Goal: Connect with others: Participate in discussion

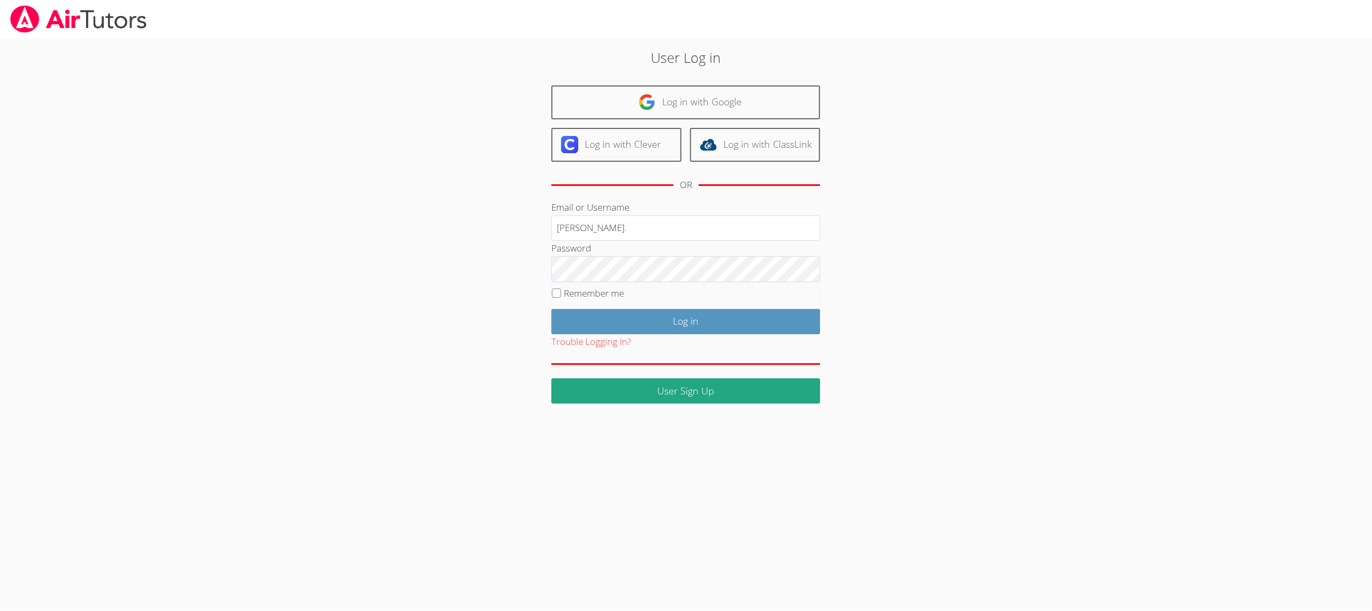
type input "amy.povondra@gmail.com"
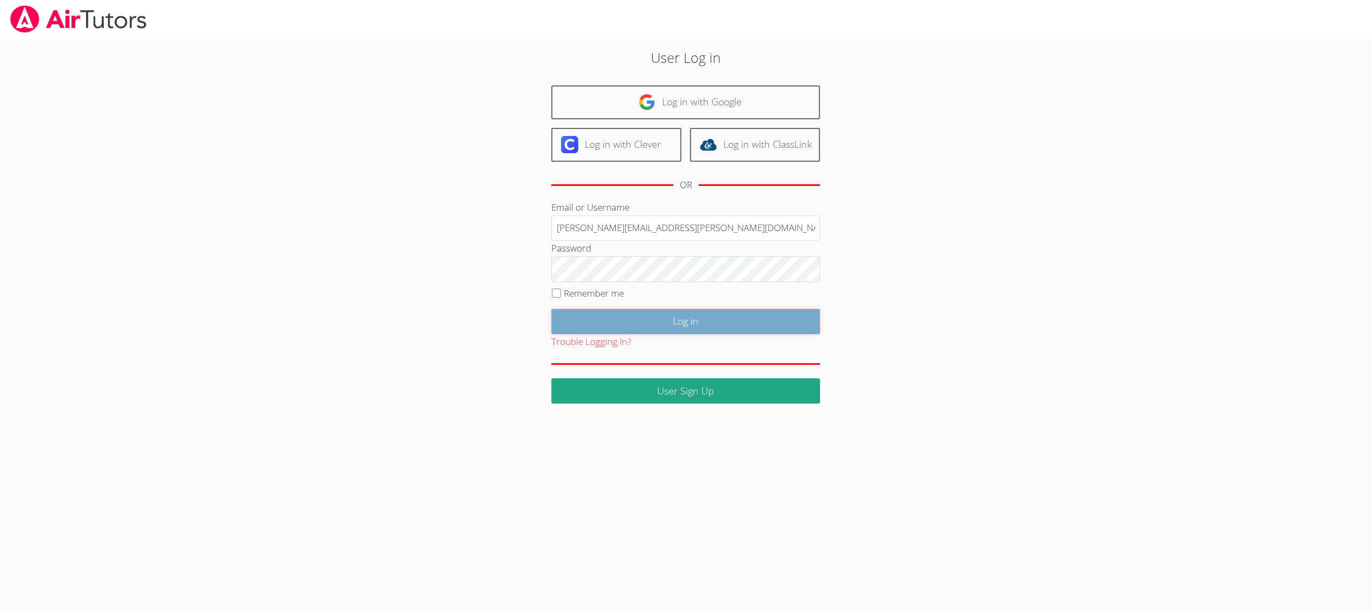
click at [583, 327] on input "Log in" at bounding box center [685, 321] width 269 height 25
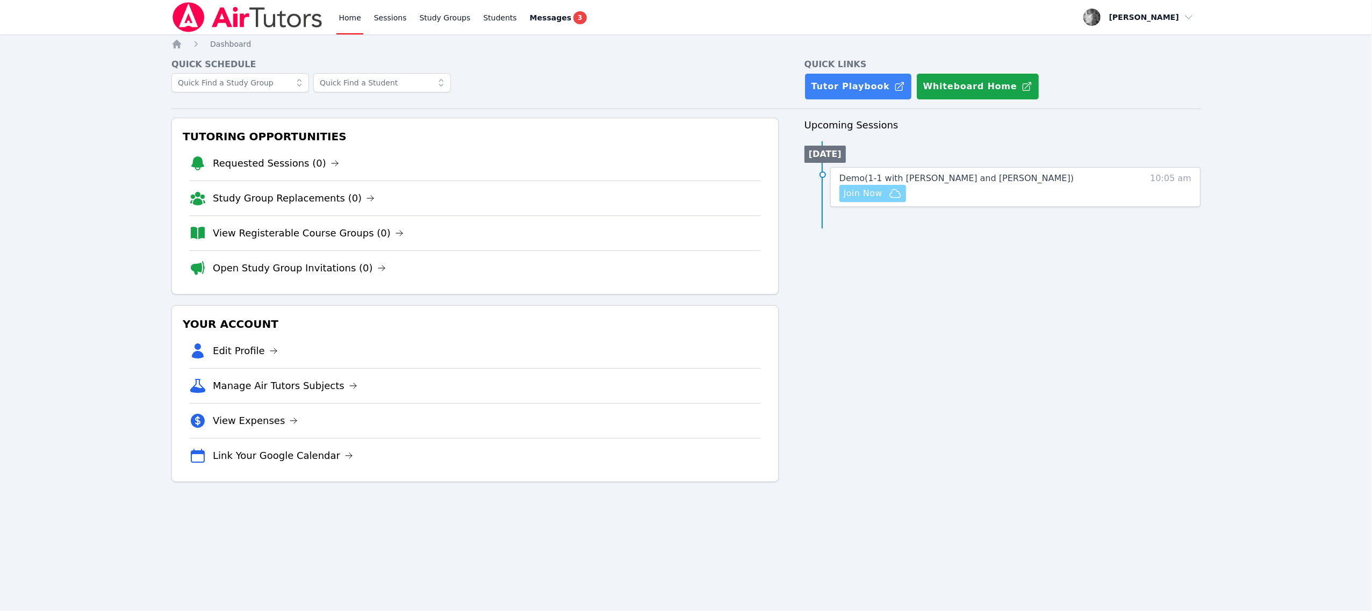
click at [863, 191] on span "Join Now" at bounding box center [863, 193] width 39 height 13
click at [1191, 17] on span "button" at bounding box center [1138, 17] width 117 height 24
click at [1144, 61] on button "Logout" at bounding box center [1142, 61] width 103 height 19
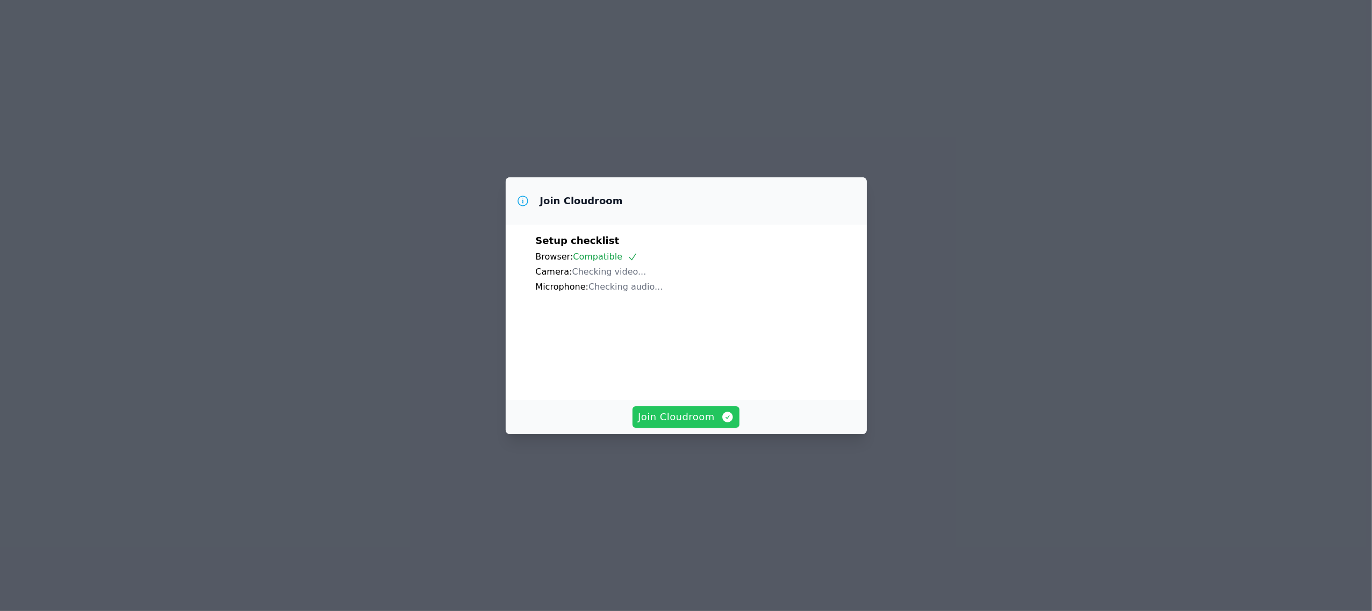
click at [664, 425] on span "Join Cloudroom" at bounding box center [686, 416] width 96 height 15
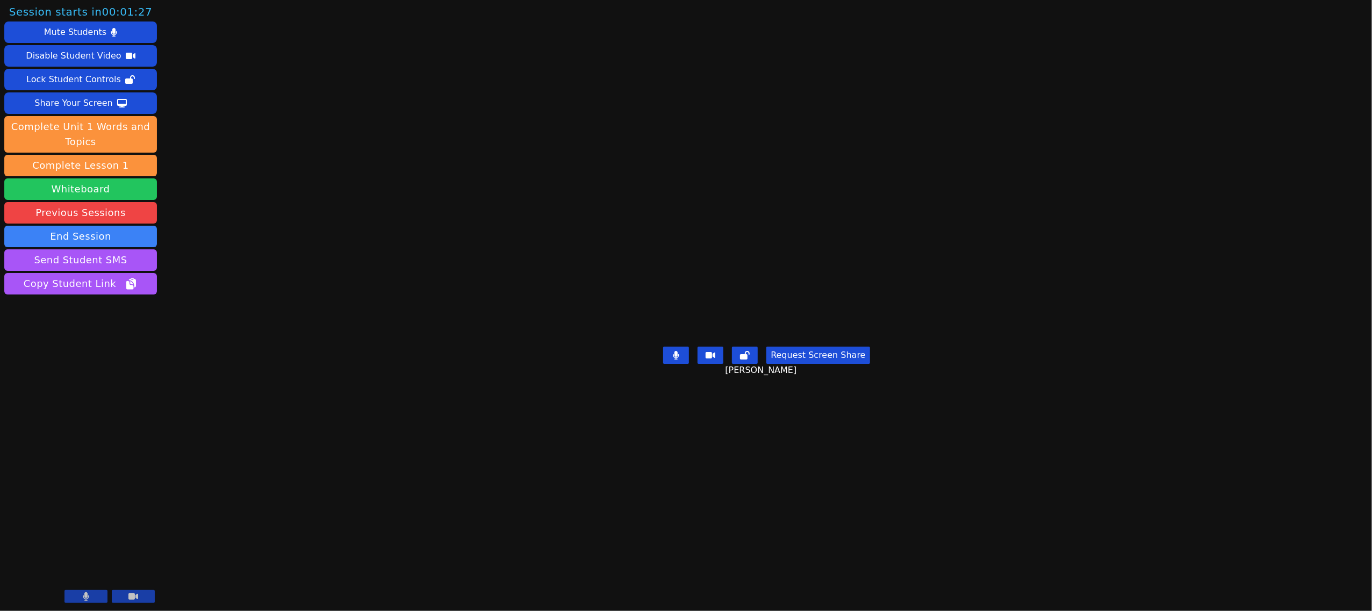
click at [125, 179] on button "Whiteboard" at bounding box center [80, 188] width 153 height 21
